Goal: Find specific page/section: Find specific page/section

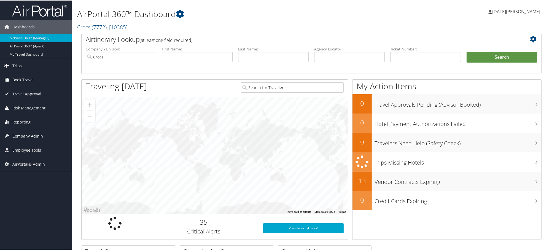
click at [24, 137] on span "Company Admin" at bounding box center [27, 136] width 31 height 14
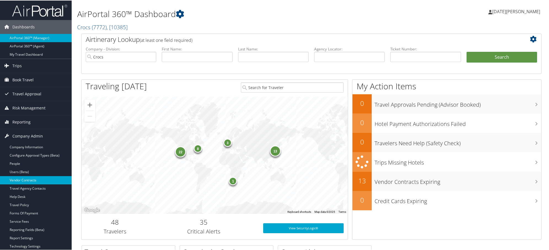
click at [18, 180] on link "Vendor Contracts" at bounding box center [36, 180] width 72 height 8
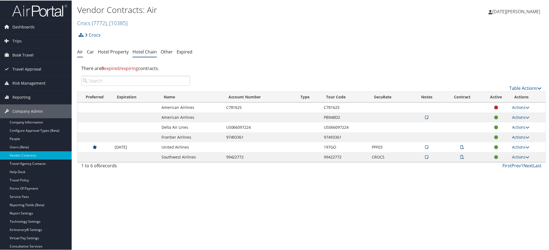
click at [147, 54] on link "Hotel Chain" at bounding box center [145, 51] width 24 height 6
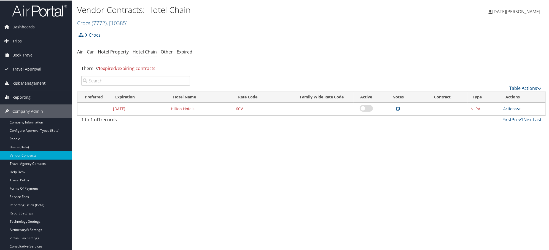
click at [120, 52] on link "Hotel Property" at bounding box center [113, 51] width 31 height 6
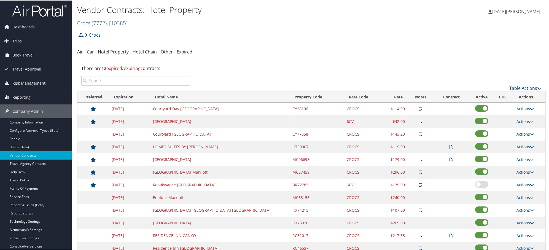
click at [135, 82] on input "search" at bounding box center [135, 80] width 109 height 10
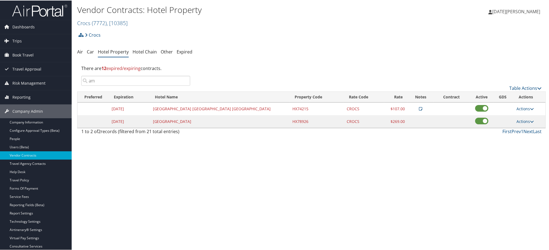
type input "a"
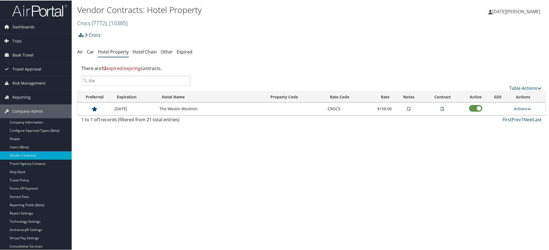
type input "the"
click at [99, 24] on span "( 7772 )" at bounding box center [99, 22] width 15 height 7
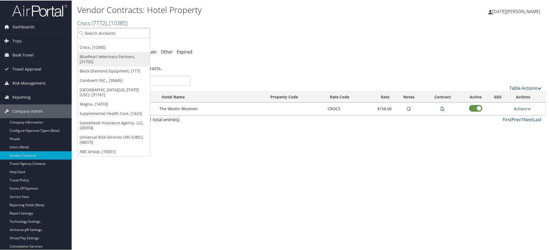
click at [93, 57] on link "BluePearl Veterinary Partners, [31705]" at bounding box center [113, 59] width 73 height 14
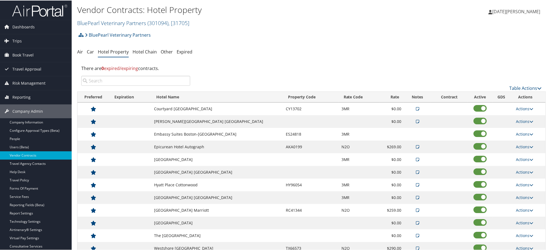
click at [111, 81] on input "search" at bounding box center [135, 80] width 109 height 10
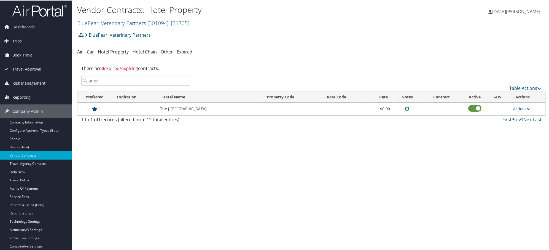
type input "amer"
click at [283, 167] on div "Vendor Contracts: Hotel Property BluePearl Veterinary Partners ( 301094 ) , [ 3…" at bounding box center [312, 125] width 480 height 250
click at [105, 83] on input "amer" at bounding box center [135, 80] width 109 height 10
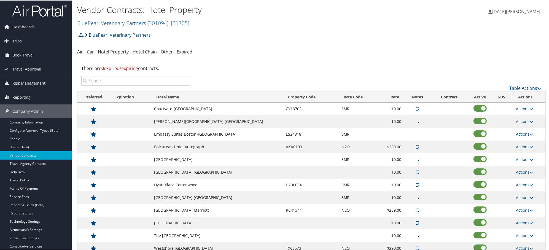
click at [312, 30] on div "BluePearl Veterinary Partners Account Structure BluePearl Veterinary Partners (…" at bounding box center [311, 36] width 469 height 15
